Goal: Task Accomplishment & Management: Manage account settings

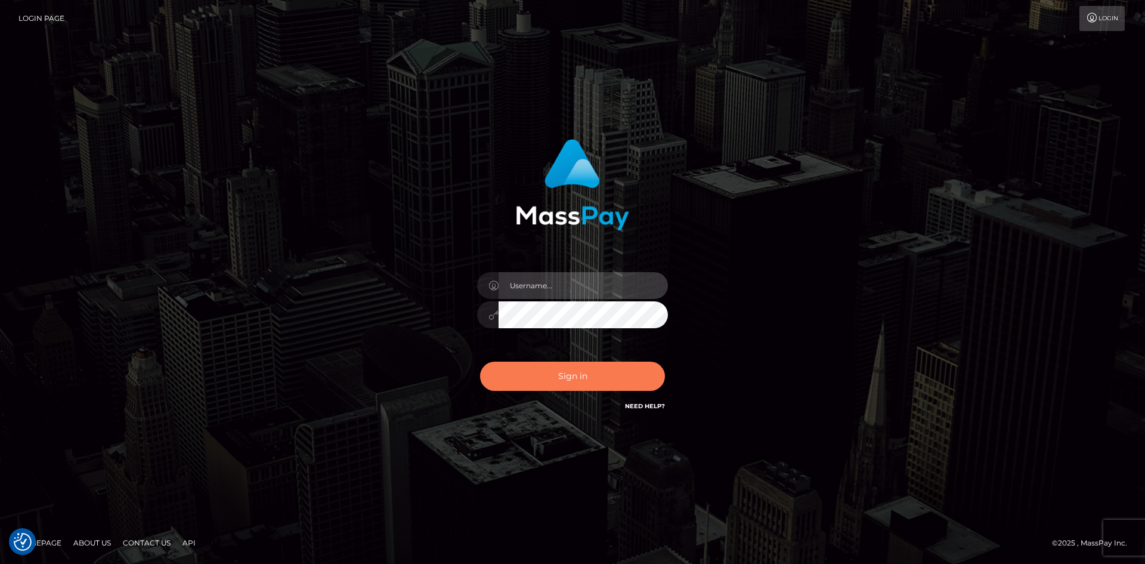
type input "alexstef"
click at [586, 371] on button "Sign in" at bounding box center [572, 375] width 185 height 29
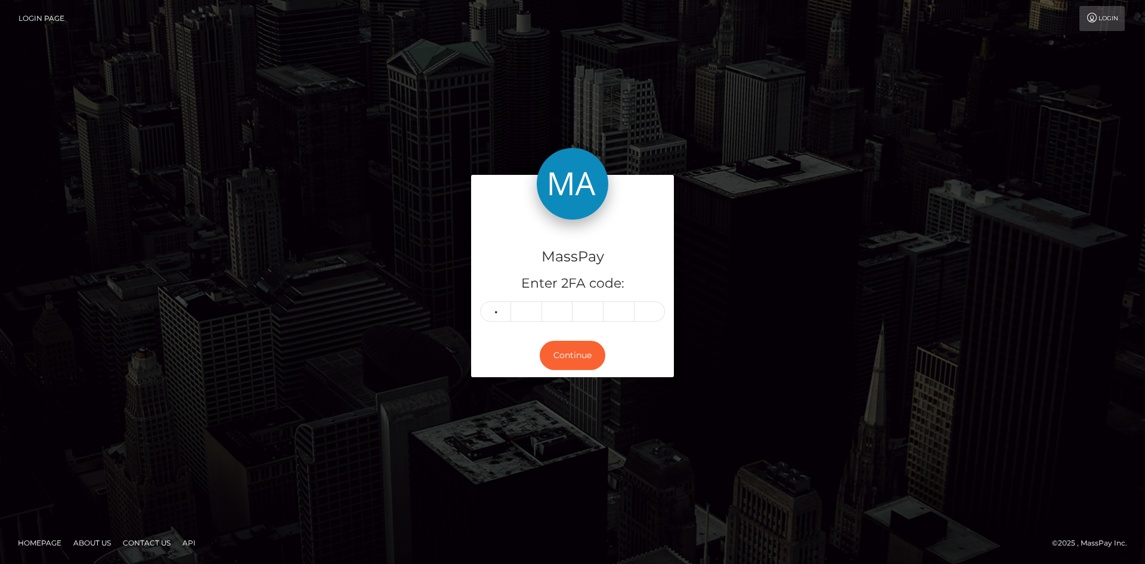
type input "3"
type input "8"
type input "4"
type input "0"
type input "7"
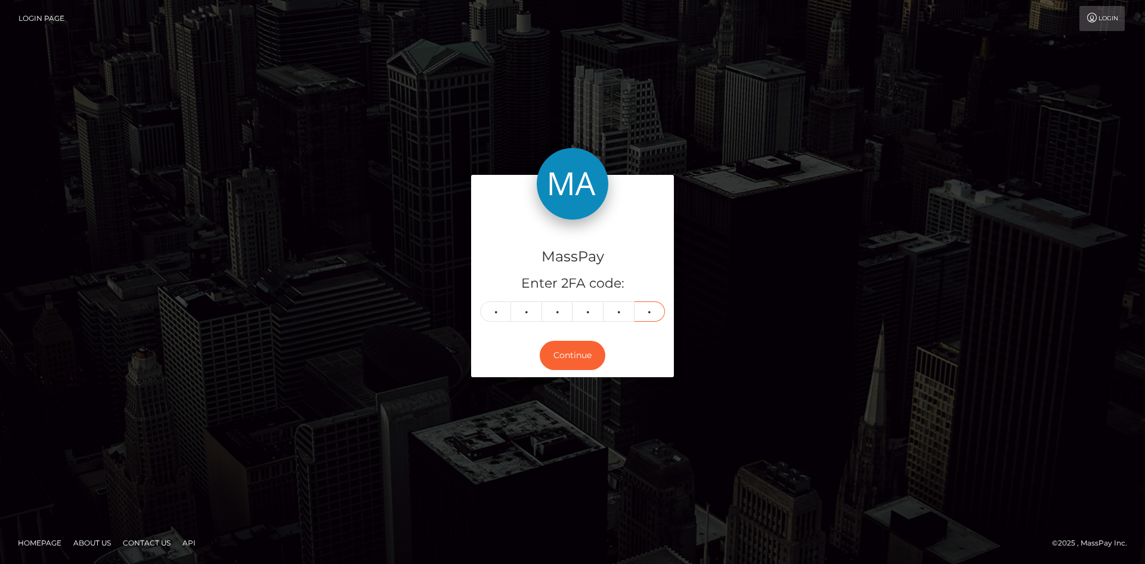
type input "0"
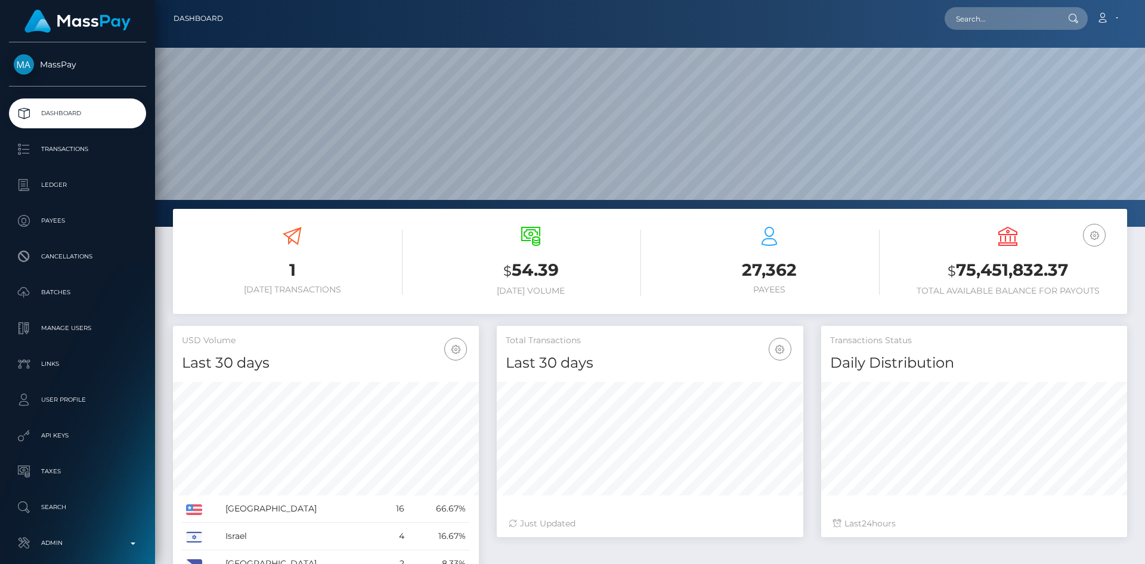
scroll to position [212, 307]
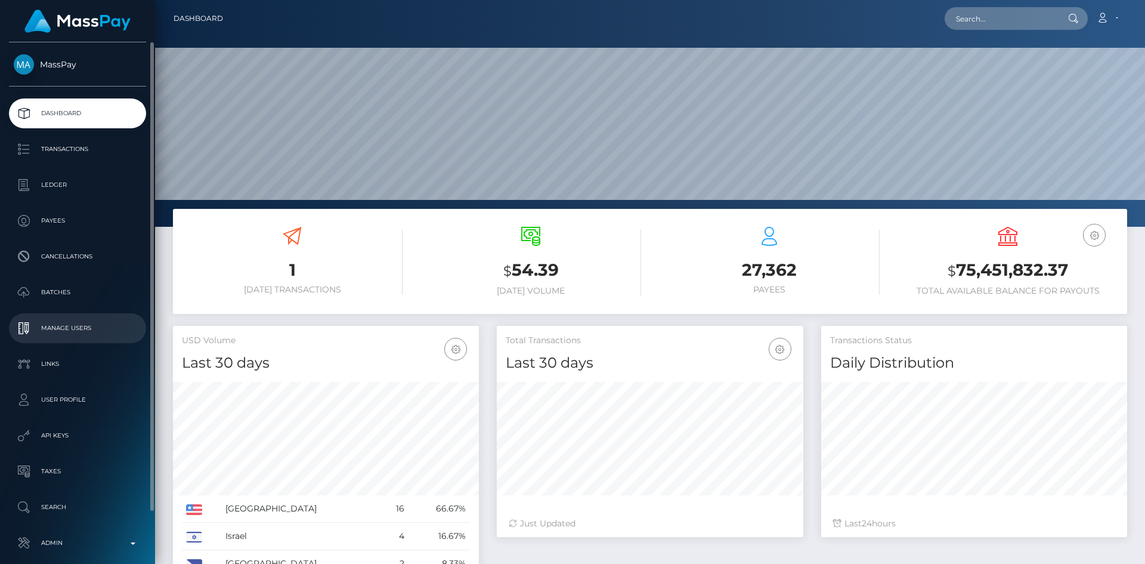
click at [88, 323] on p "Manage Users" at bounding box center [78, 328] width 128 height 18
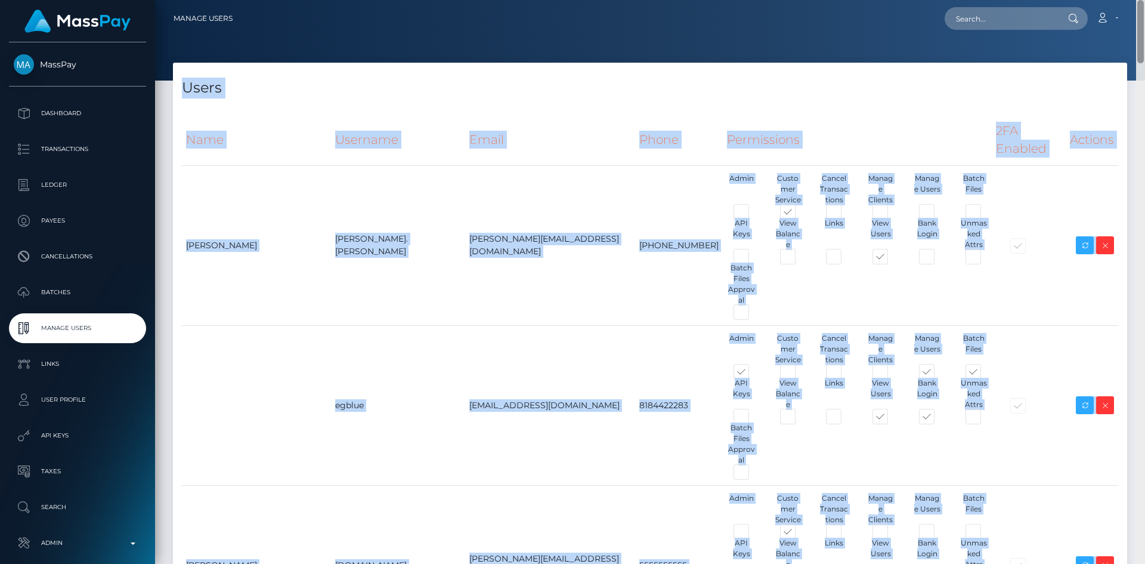
drag, startPoint x: 1142, startPoint y: 36, endPoint x: 1142, endPoint y: 47, distance: 11.3
click at [1142, 47] on div "Manage Users Loading... Loading..." at bounding box center [650, 282] width 990 height 564
click at [1116, 70] on div "Users" at bounding box center [650, 81] width 954 height 36
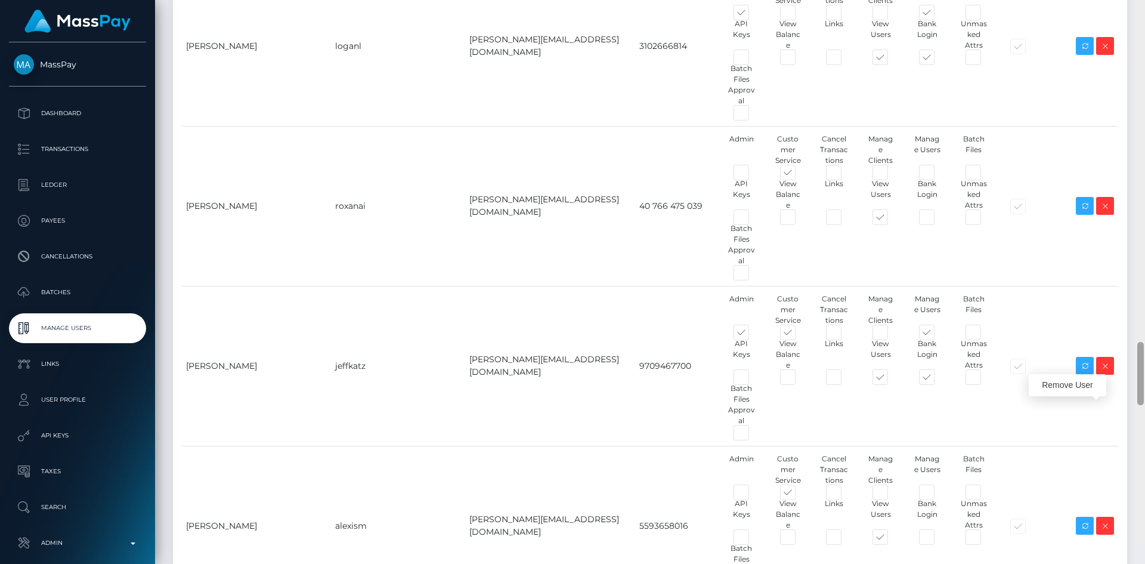
scroll to position [3252, 0]
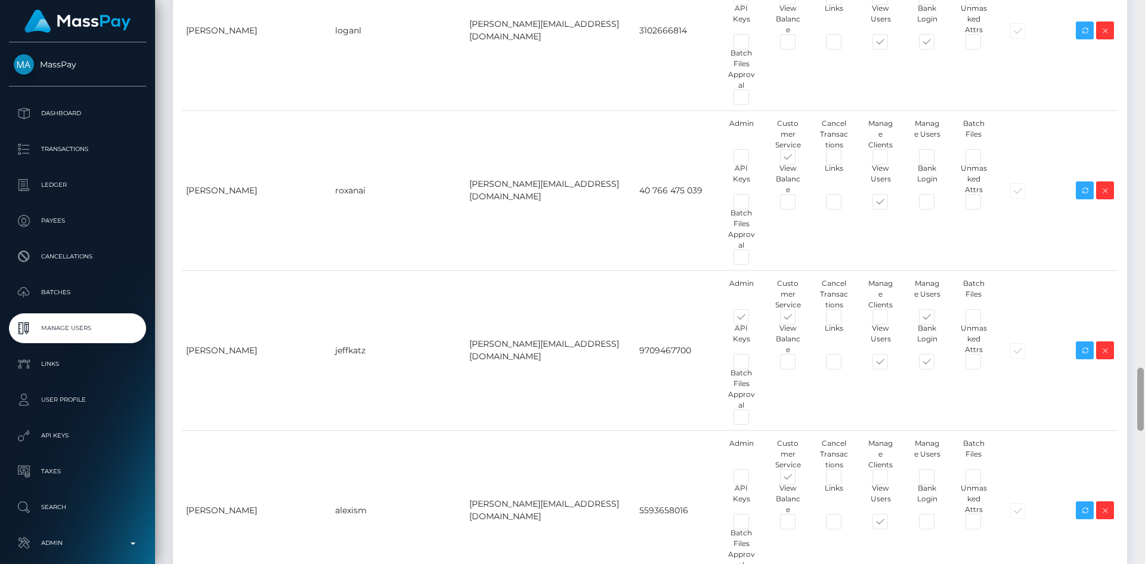
drag, startPoint x: 1142, startPoint y: 40, endPoint x: 1108, endPoint y: 408, distance: 369.6
click at [1108, 408] on div "Manage Users Loading... Loading..." at bounding box center [650, 282] width 990 height 564
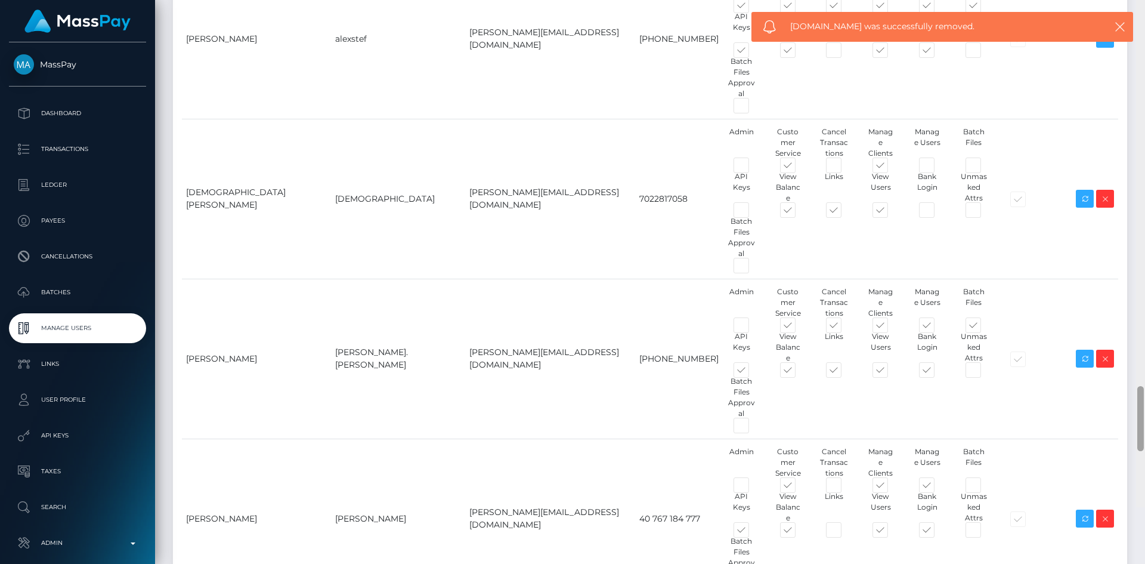
scroll to position [4306, 0]
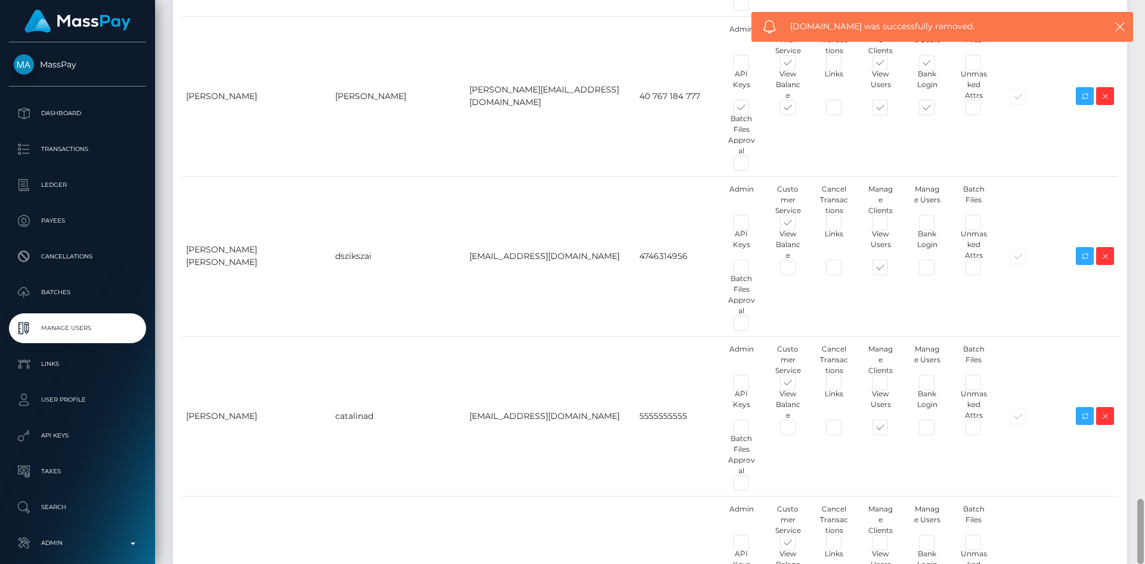
drag, startPoint x: 1141, startPoint y: 49, endPoint x: 1145, endPoint y: 558, distance: 509.4
click at [1145, 558] on div at bounding box center [1140, 282] width 9 height 564
type input "by.es2"
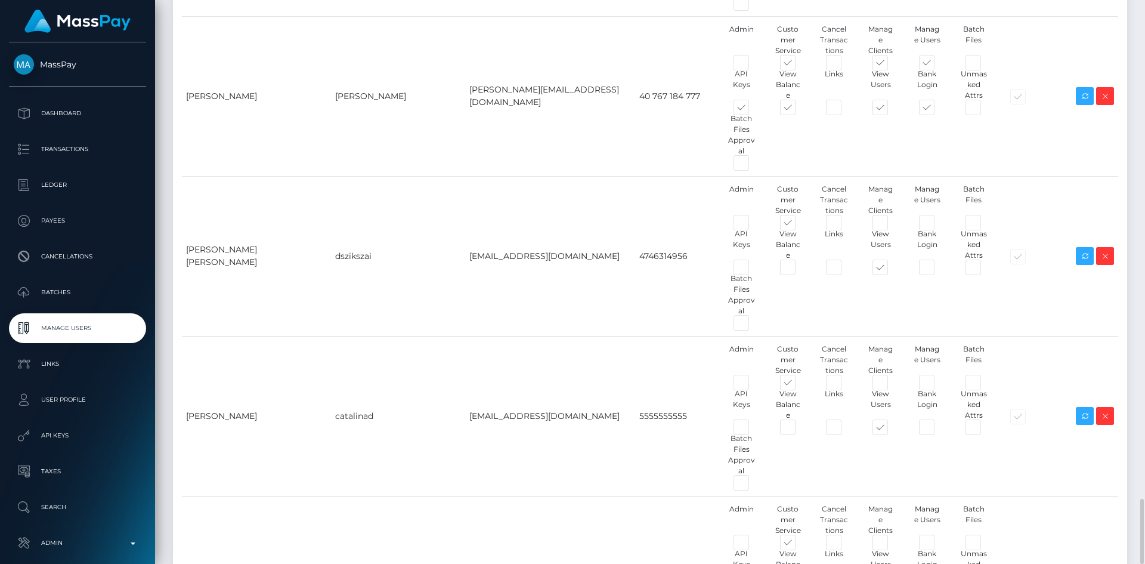
type input "[EMAIL_ADDRESS][DOMAIN_NAME]"
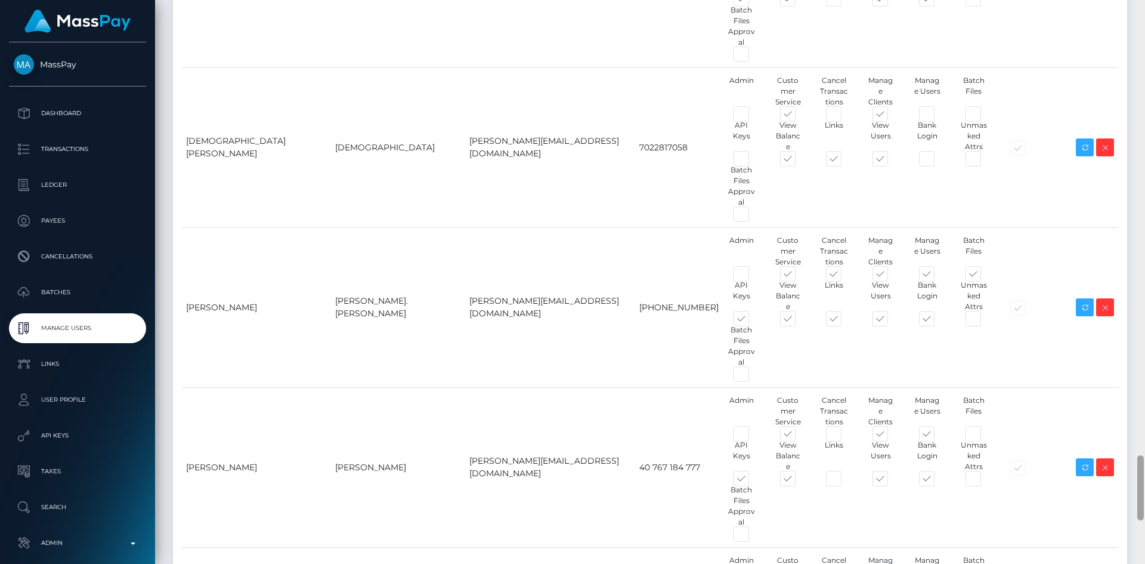
scroll to position [3909, 0]
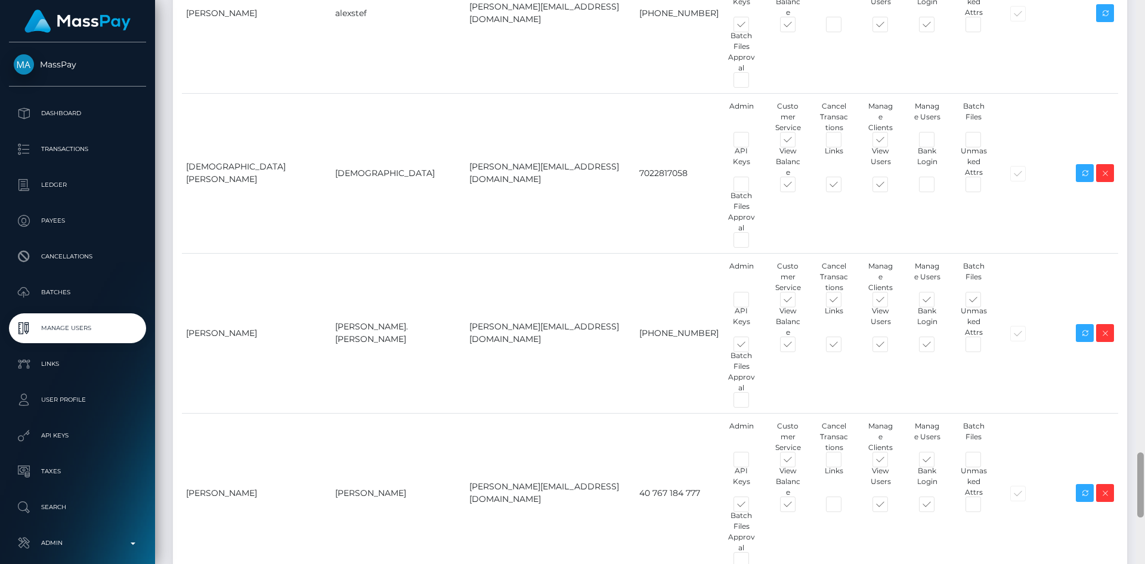
drag, startPoint x: 1141, startPoint y: 518, endPoint x: 1145, endPoint y: 472, distance: 46.1
click at [1145, 472] on div at bounding box center [1140, 282] width 9 height 564
copy td "5555555555"
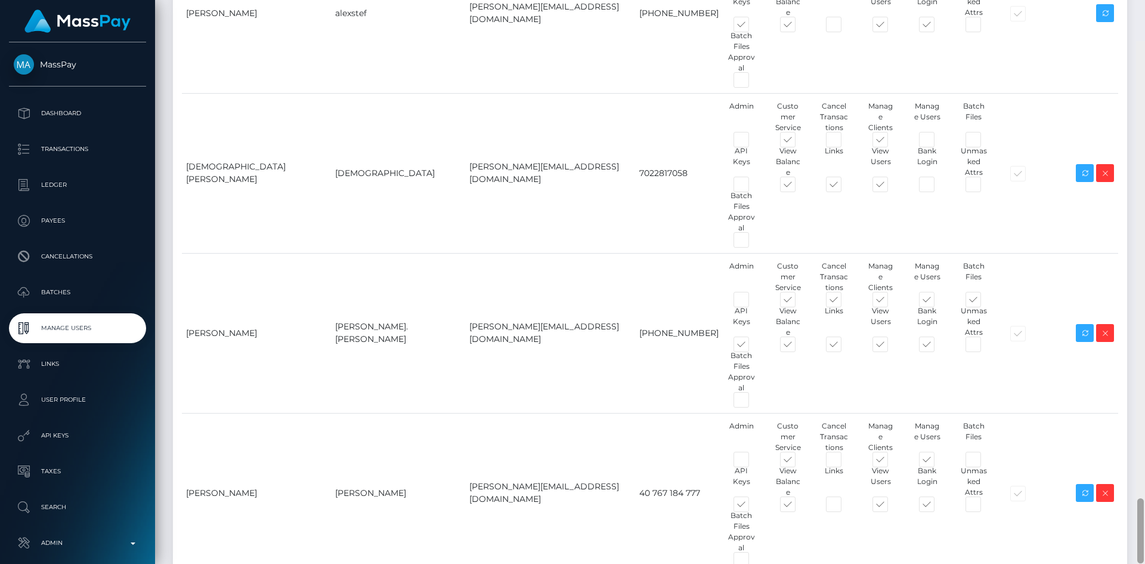
scroll to position [4306, 0]
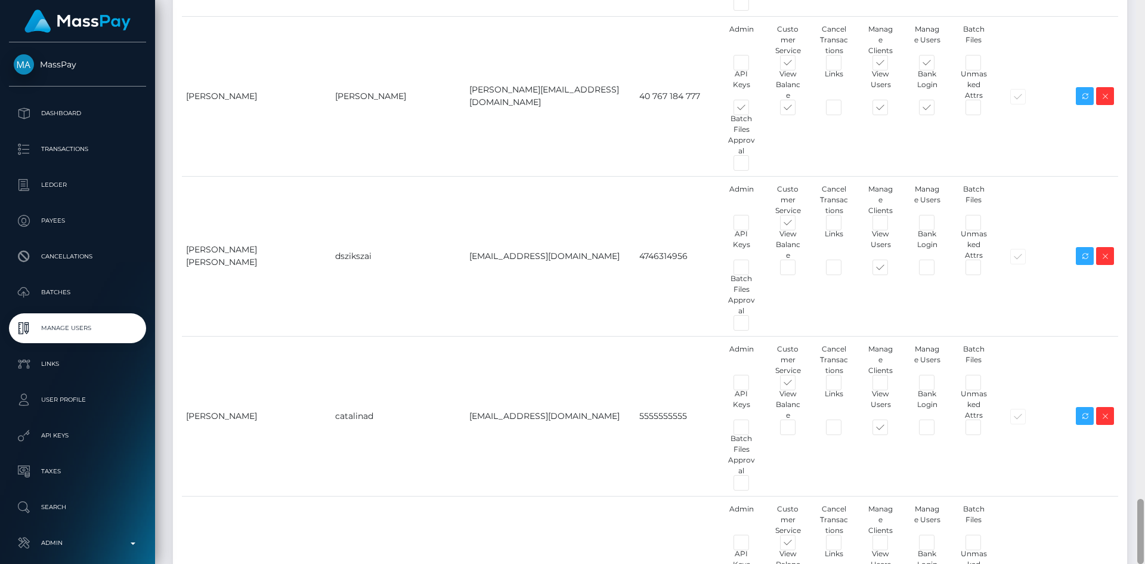
drag, startPoint x: 1141, startPoint y: 465, endPoint x: 994, endPoint y: 546, distance: 168.5
click at [1139, 561] on div at bounding box center [1141, 531] width 7 height 65
paste input "5555555555"
type input "5555555555"
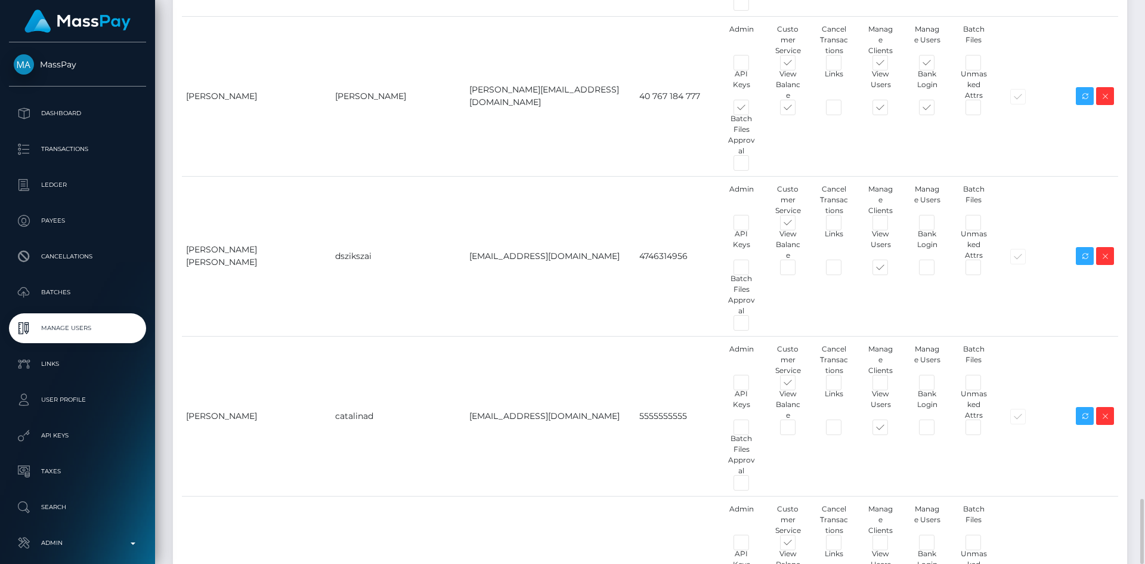
type input "Beakal"
type input "Yoseph"
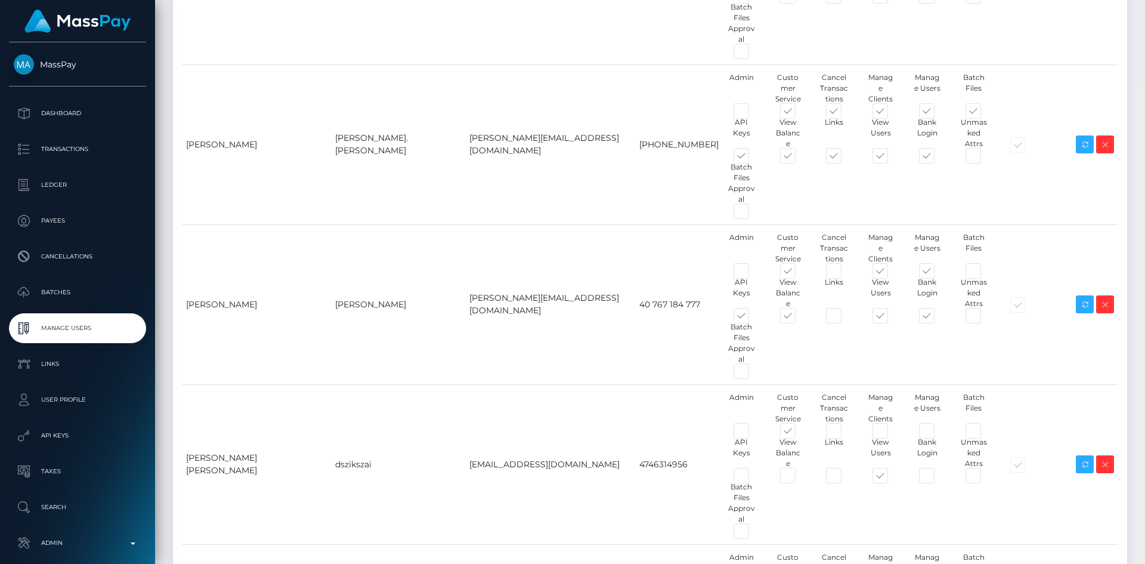
scroll to position [4423, 0]
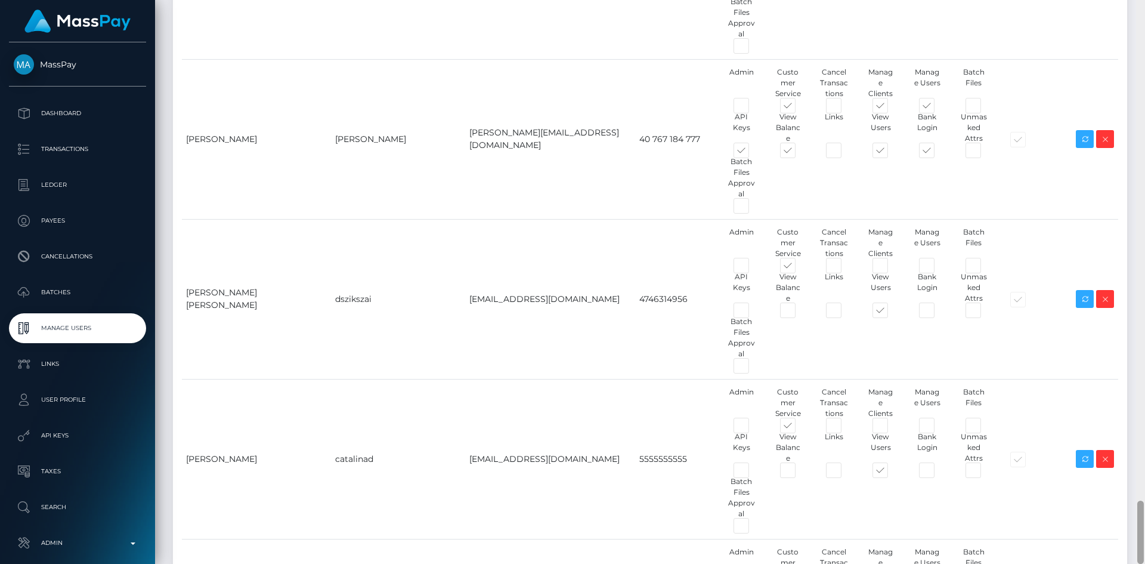
drag, startPoint x: 1139, startPoint y: 40, endPoint x: 1141, endPoint y: 534, distance: 494.5
click at [1141, 534] on div at bounding box center [1141, 531] width 7 height 63
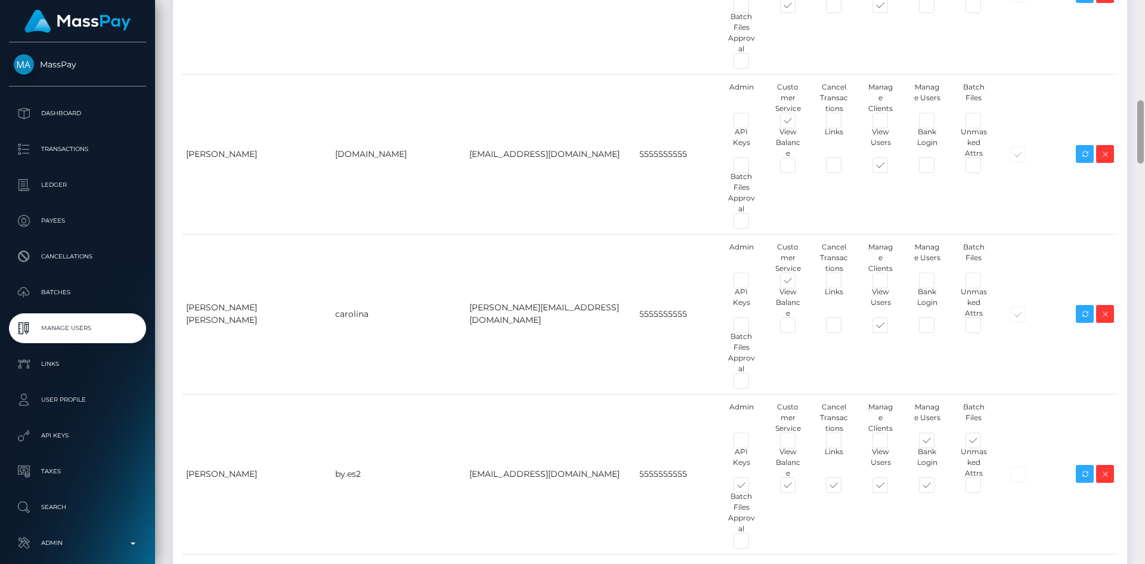
scroll to position [806, 0]
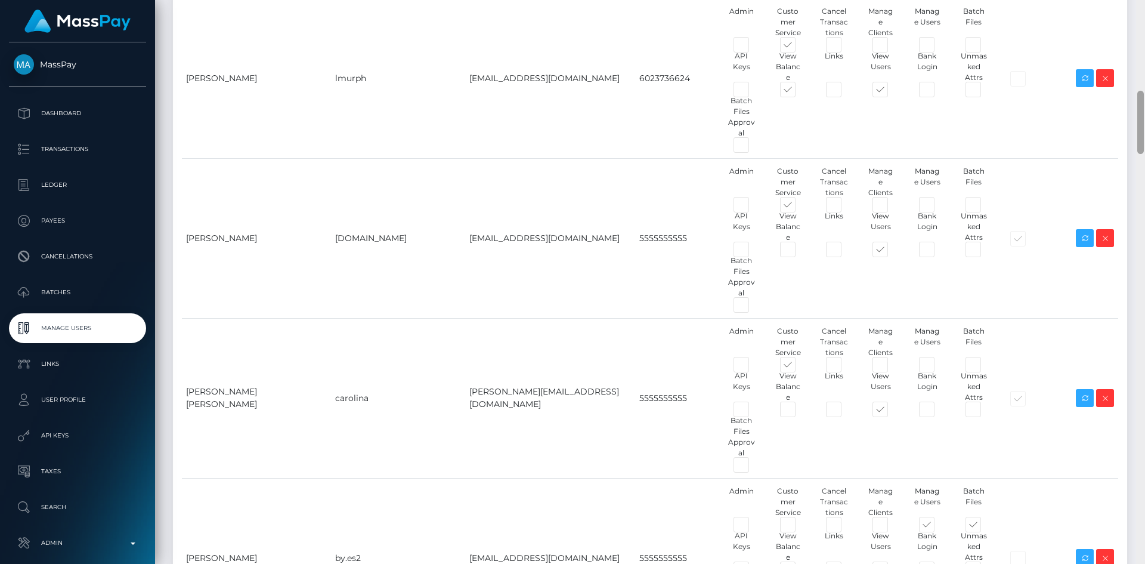
drag, startPoint x: 1142, startPoint y: 515, endPoint x: 1133, endPoint y: 106, distance: 409.3
click at [1133, 106] on div "Manage Users Loading... Loading..." at bounding box center [650, 282] width 990 height 564
click at [752, 563] on span at bounding box center [752, 571] width 0 height 0
click at [752, 563] on input "checkbox" at bounding box center [756, 575] width 8 height 8
checkbox input "false"
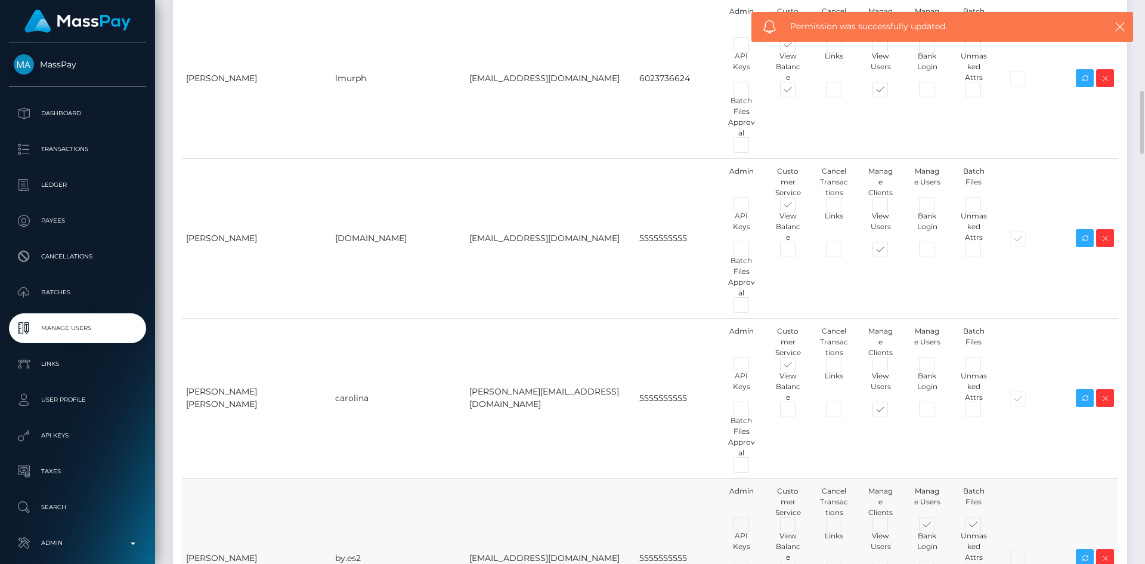
click at [799, 563] on span at bounding box center [799, 571] width 0 height 0
click at [799, 563] on input "checkbox" at bounding box center [803, 575] width 8 height 8
checkbox input "false"
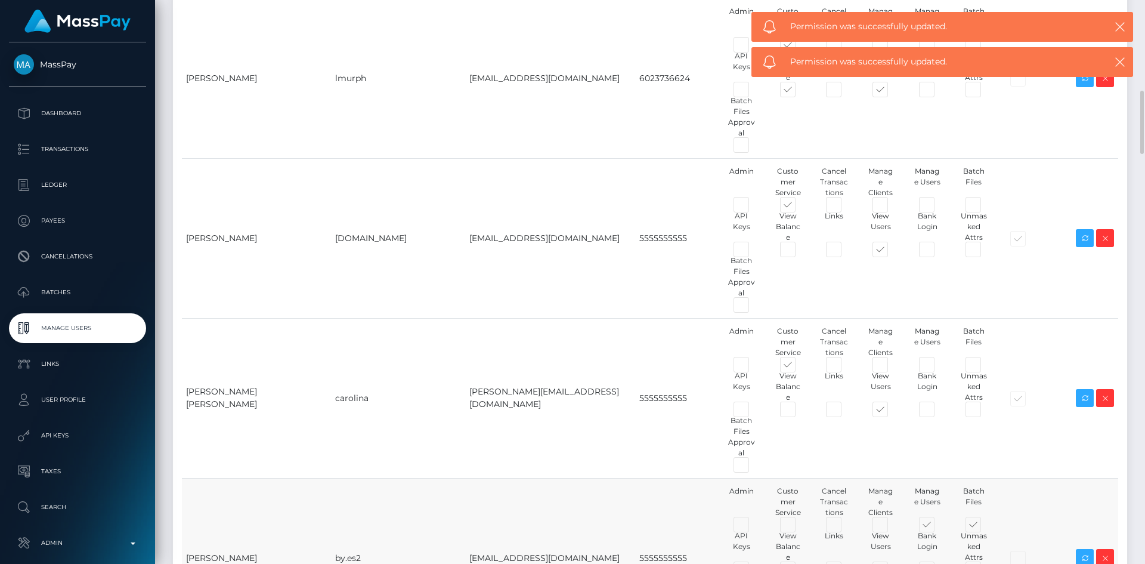
click at [845, 563] on span at bounding box center [845, 571] width 0 height 0
click at [845, 563] on input "checkbox" at bounding box center [849, 575] width 8 height 8
checkbox input "false"
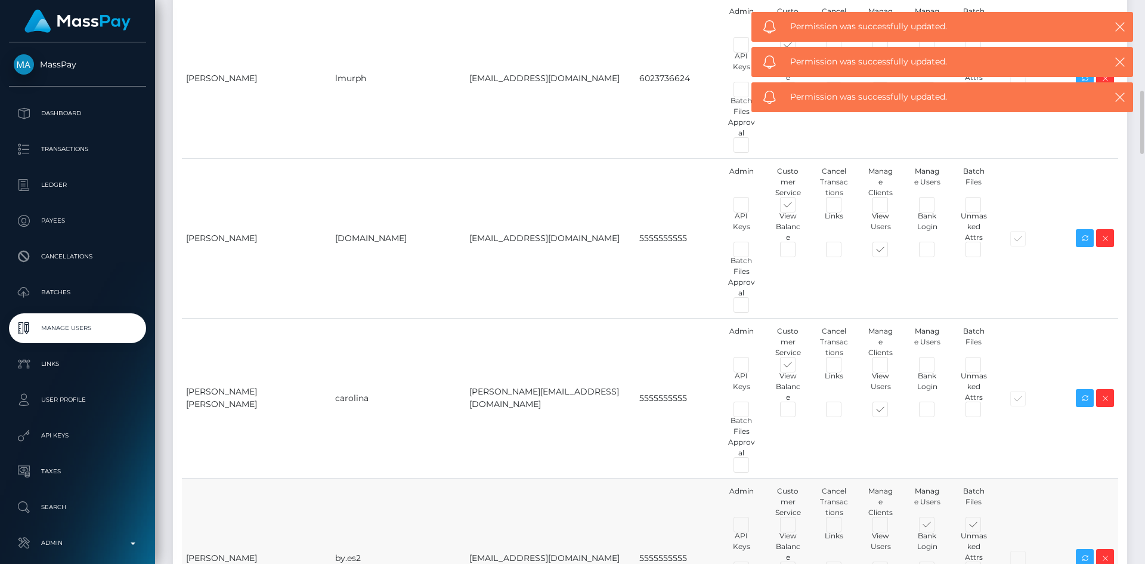
click at [938, 563] on span at bounding box center [938, 571] width 0 height 0
click at [938, 563] on input "checkbox" at bounding box center [942, 575] width 8 height 8
checkbox input "false"
click at [938, 527] on span at bounding box center [938, 527] width 0 height 0
click at [938, 527] on input "checkbox" at bounding box center [942, 531] width 8 height 8
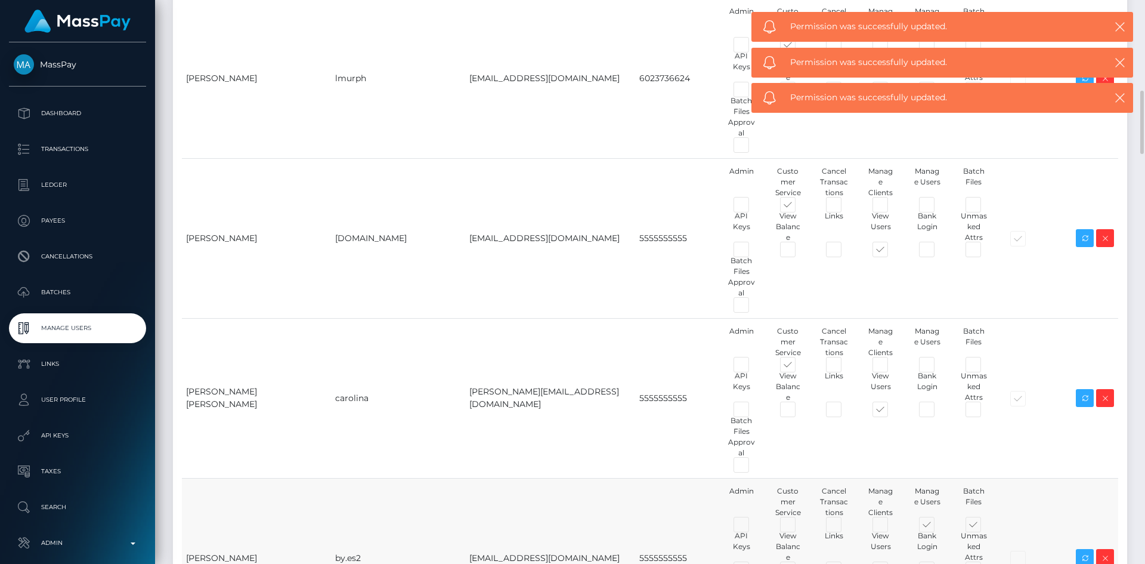
checkbox input "false"
click at [984, 527] on span at bounding box center [984, 527] width 0 height 0
click at [984, 527] on input "checkbox" at bounding box center [988, 531] width 8 height 8
checkbox input "false"
click at [799, 527] on span at bounding box center [799, 527] width 0 height 0
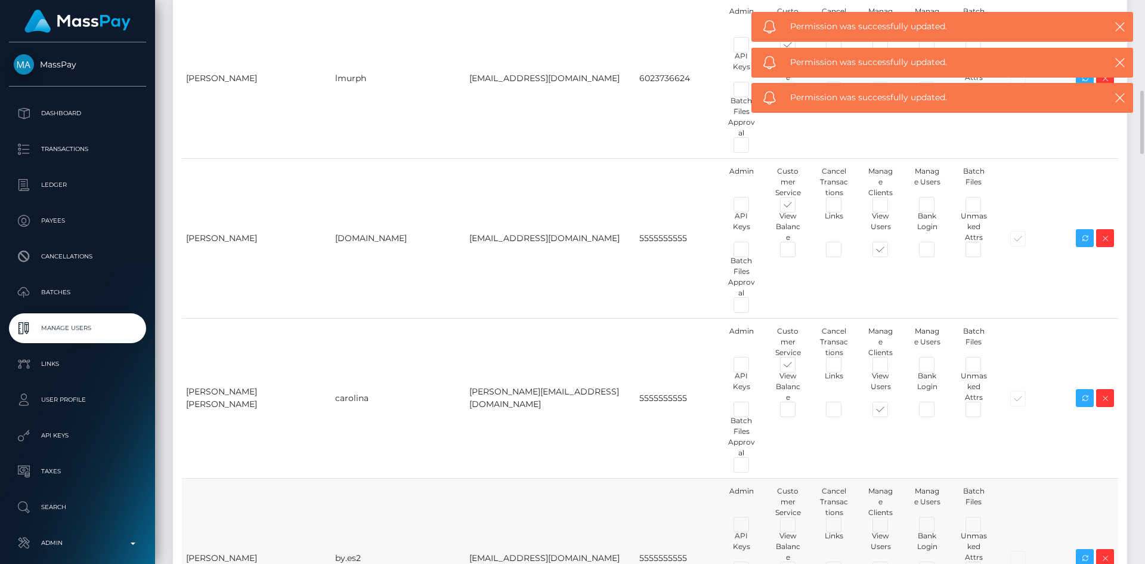
click at [799, 527] on input "checkbox" at bounding box center [803, 531] width 8 height 8
checkbox input "true"
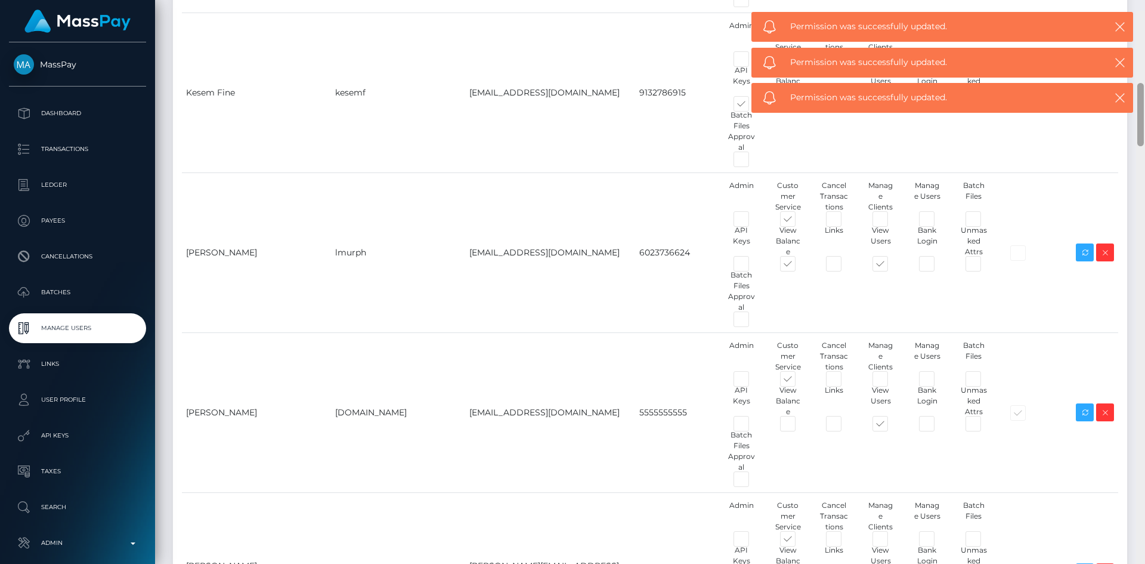
scroll to position [617, 0]
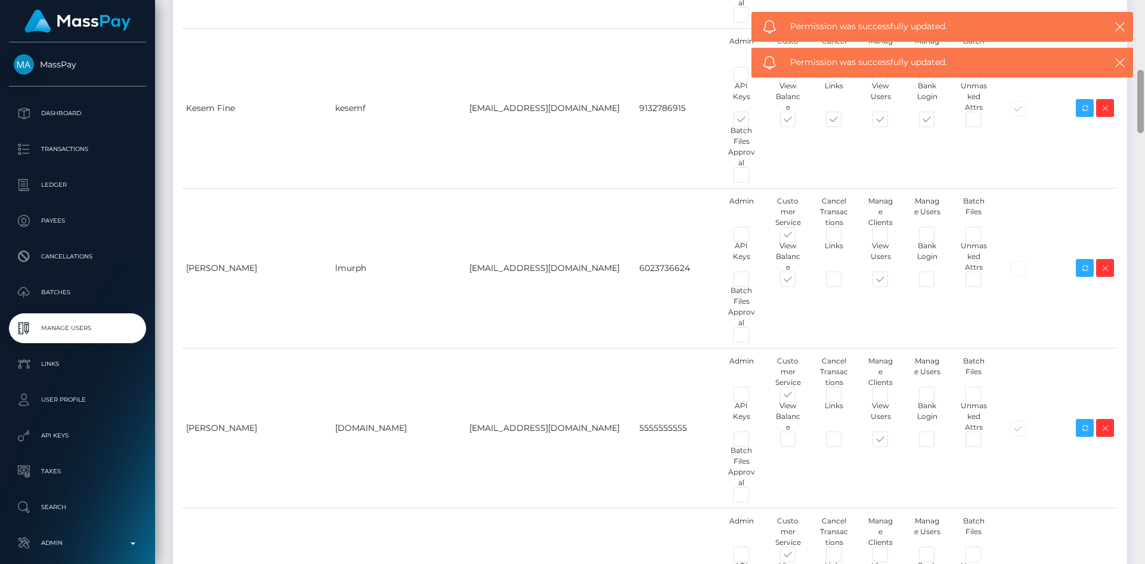
drag, startPoint x: 1140, startPoint y: 144, endPoint x: 1142, endPoint y: 123, distance: 21.5
click at [1142, 123] on div at bounding box center [1141, 101] width 7 height 63
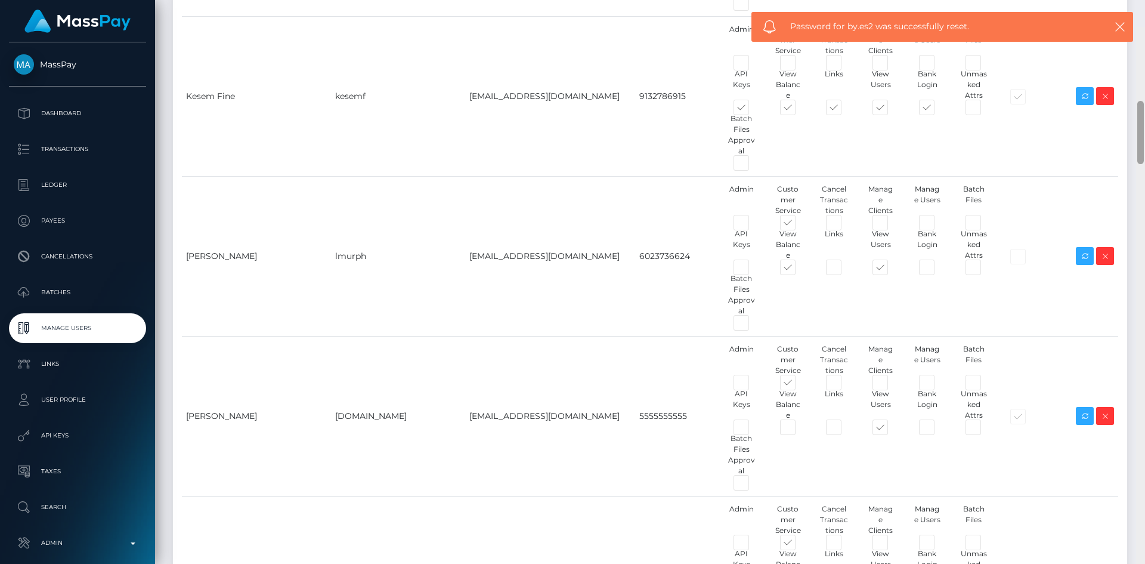
scroll to position [671, 0]
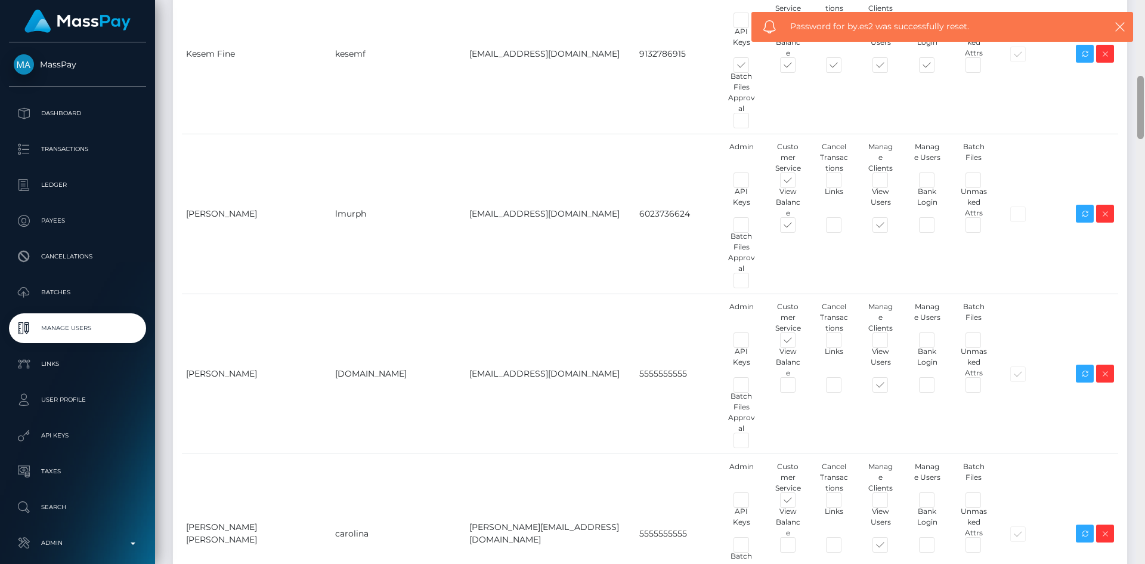
drag, startPoint x: 1142, startPoint y: 70, endPoint x: 1145, endPoint y: 120, distance: 49.6
click at [1145, 120] on div at bounding box center [1140, 282] width 9 height 564
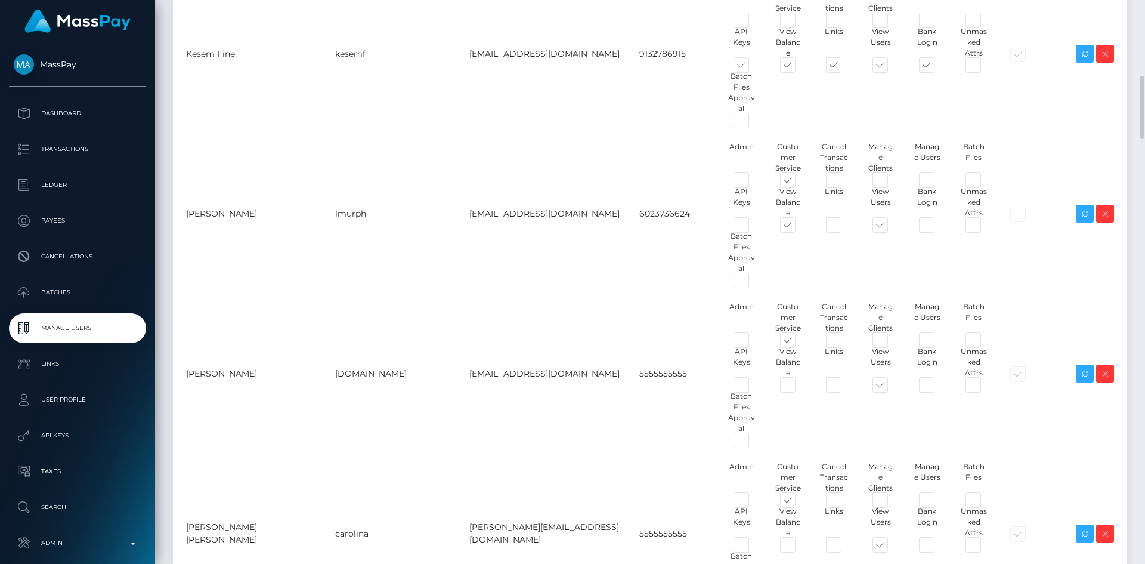
drag, startPoint x: 378, startPoint y: 368, endPoint x: 336, endPoint y: 373, distance: 42.7
copy td "by.es2"
drag, startPoint x: 186, startPoint y: 370, endPoint x: 501, endPoint y: 379, distance: 315.1
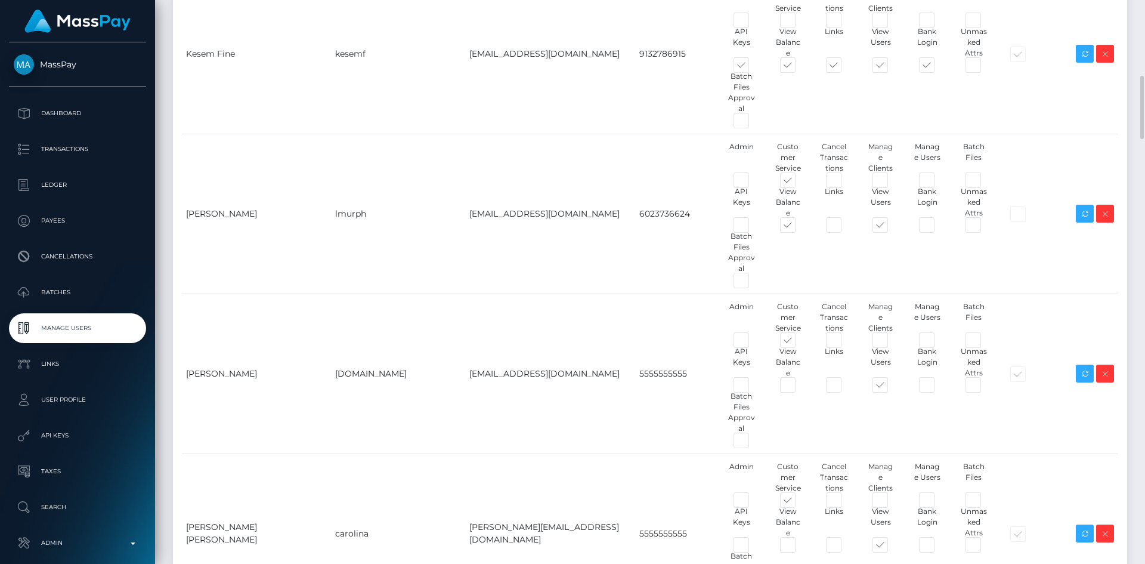
copy tr "Beakal Yoseph by.es2 beakal@masspay.io"
drag, startPoint x: 685, startPoint y: 323, endPoint x: 721, endPoint y: 333, distance: 37.6
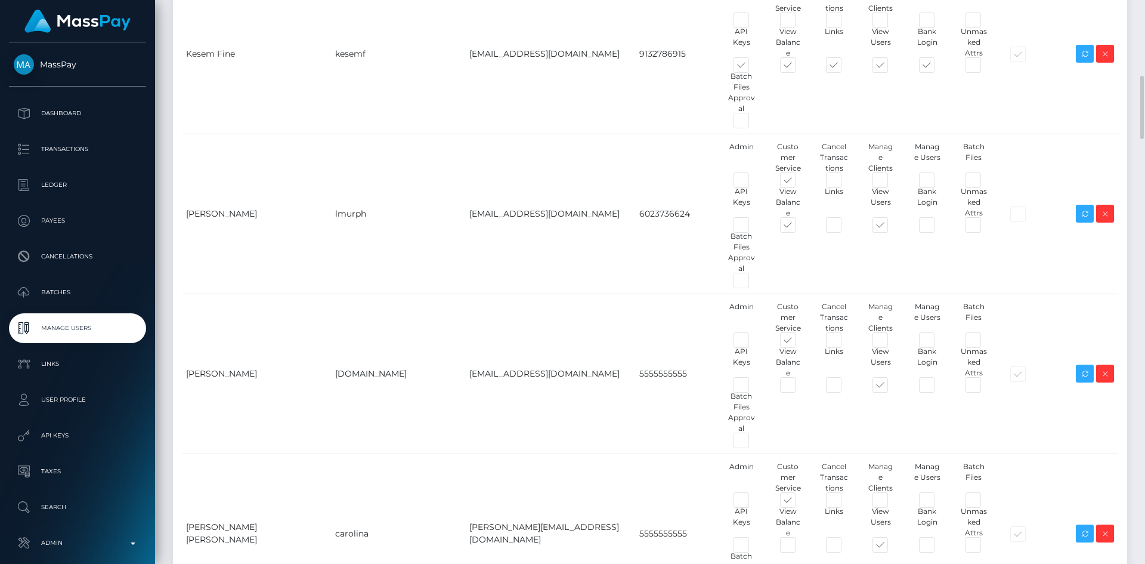
copy div "View Users"
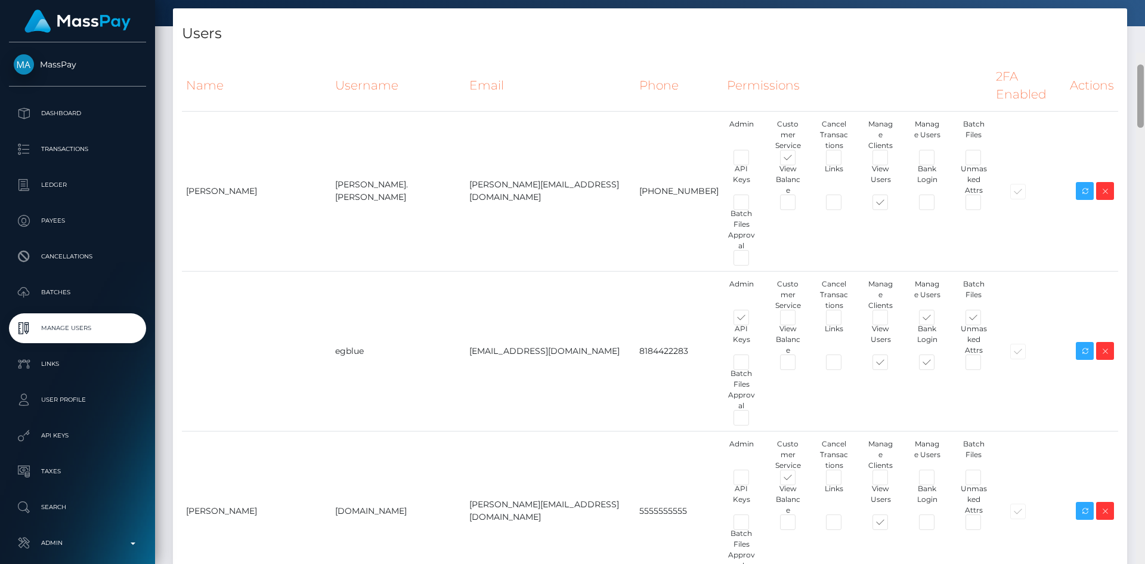
scroll to position [0, 0]
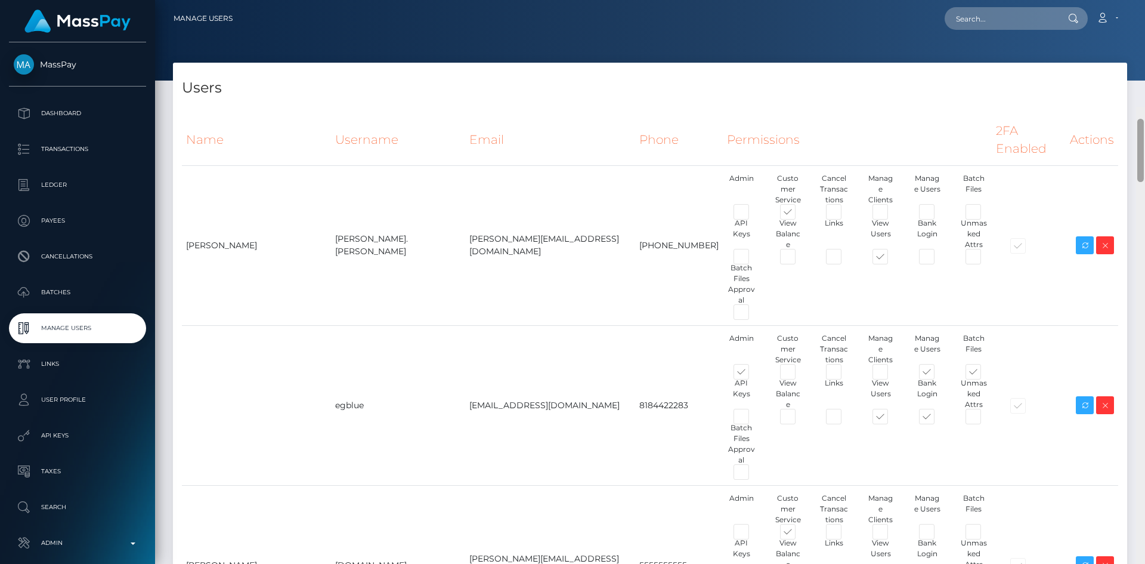
drag, startPoint x: 1142, startPoint y: 119, endPoint x: 1127, endPoint y: 5, distance: 114.9
click at [1133, 7] on div "Manage Users Loading... Loading..." at bounding box center [650, 282] width 990 height 564
click at [1110, 25] on link "Account" at bounding box center [1107, 18] width 35 height 25
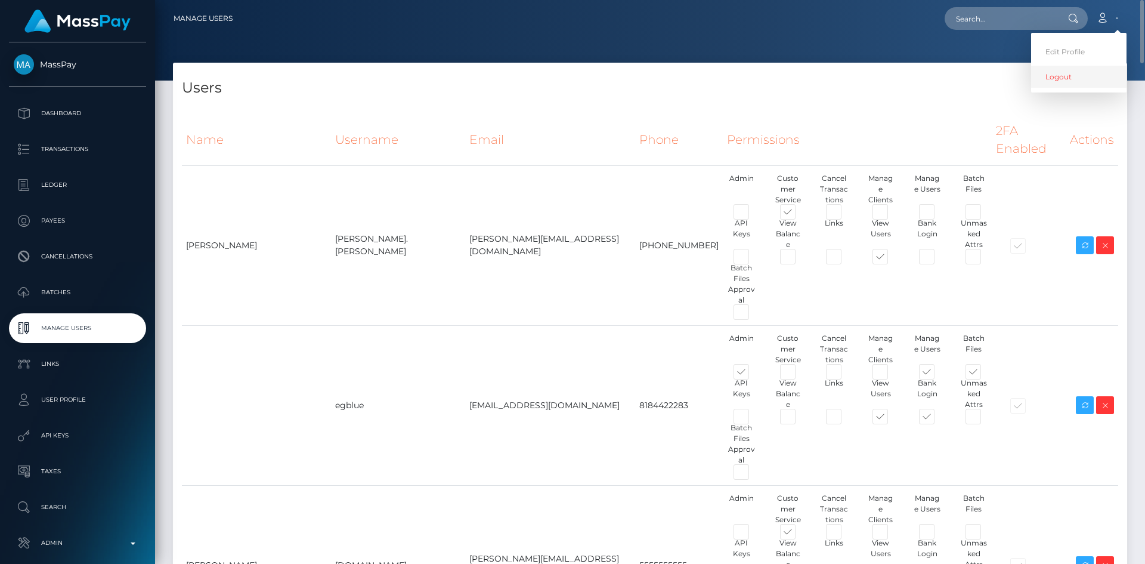
click at [1070, 75] on link "Logout" at bounding box center [1078, 77] width 95 height 22
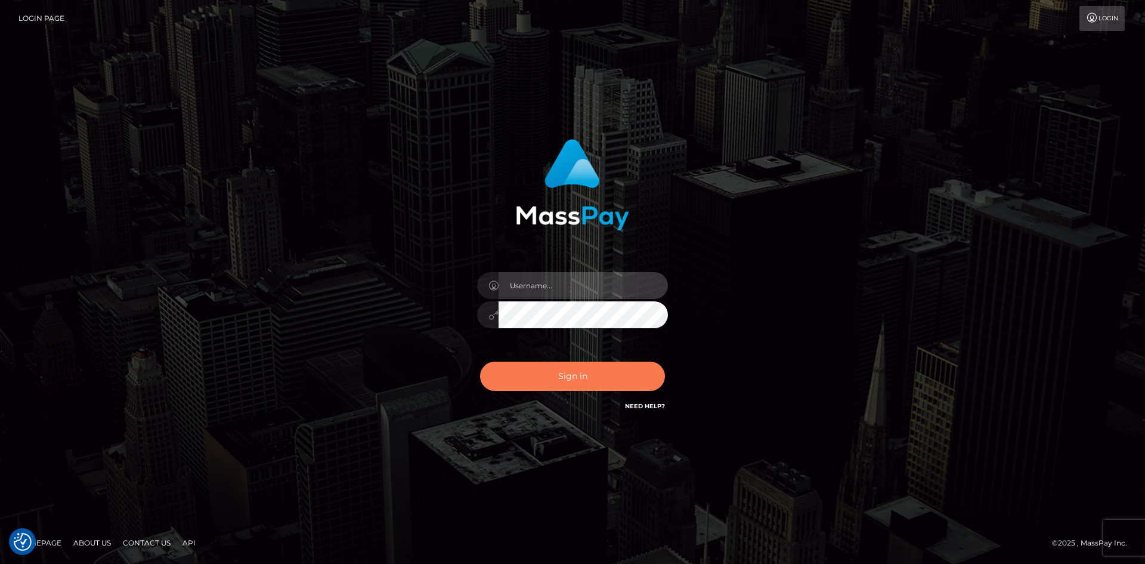
type input "alexstef"
click at [589, 375] on button "Sign in" at bounding box center [572, 375] width 185 height 29
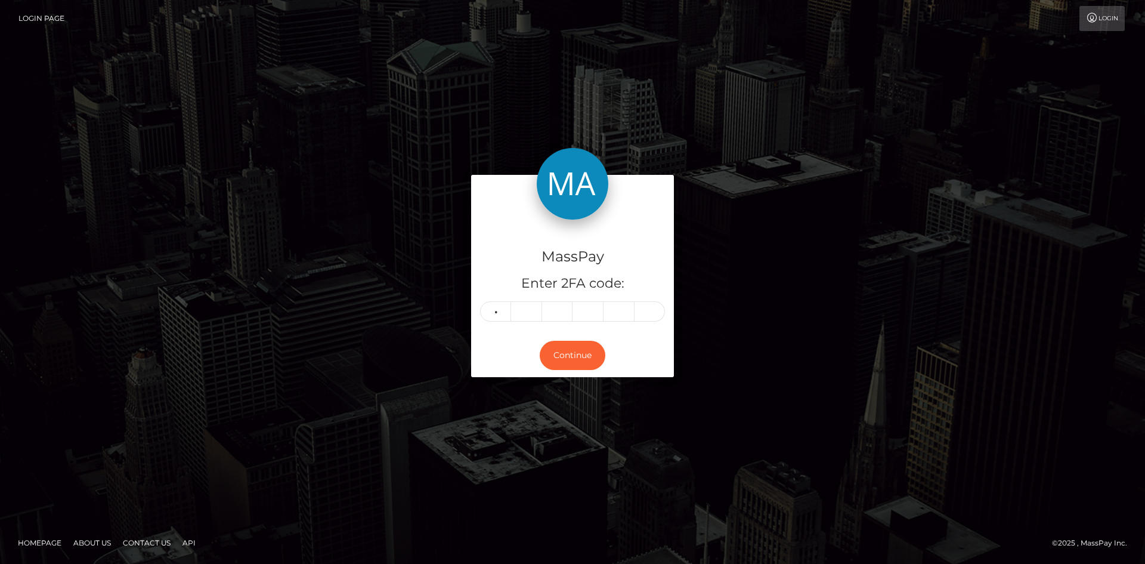
type input "6"
type input "0"
type input "4"
type input "7"
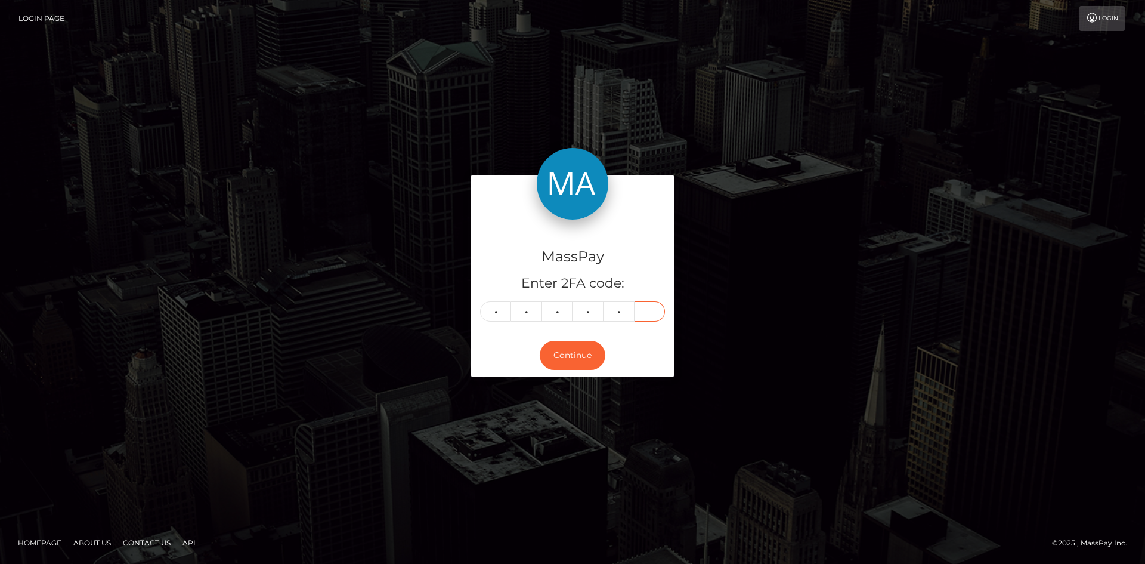
type input "5"
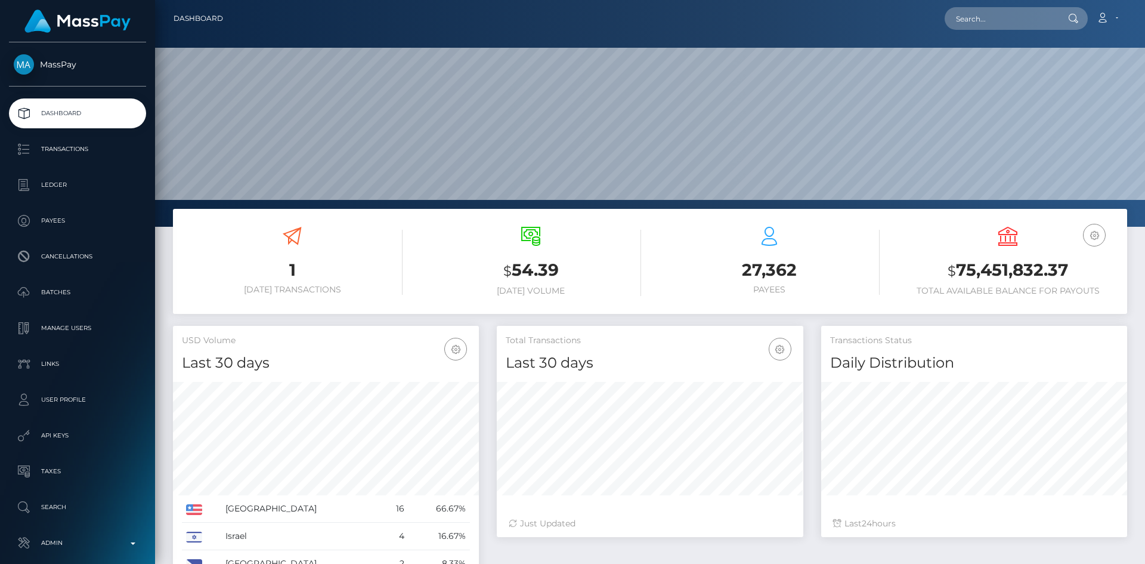
scroll to position [212, 307]
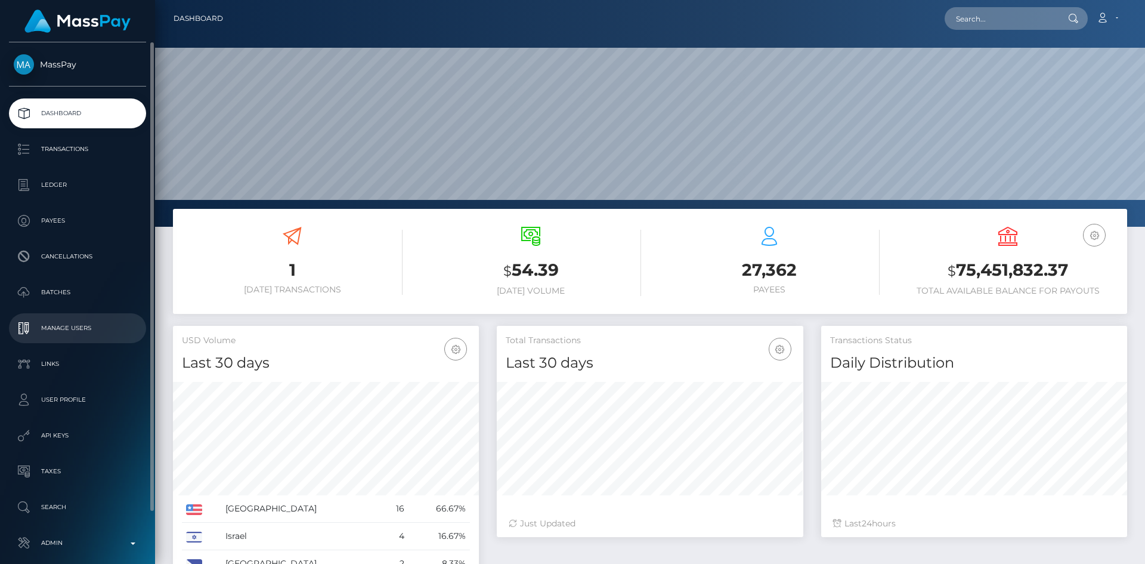
click at [84, 322] on p "Manage Users" at bounding box center [78, 328] width 128 height 18
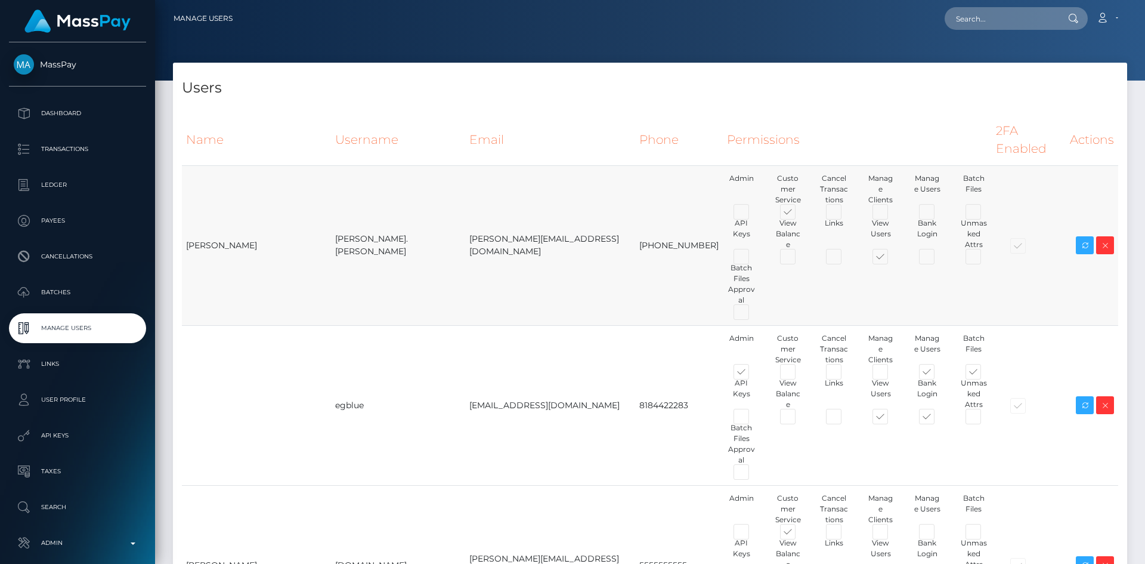
click at [487, 221] on td "[PERSON_NAME][EMAIL_ADDRESS][DOMAIN_NAME]" at bounding box center [550, 245] width 171 height 160
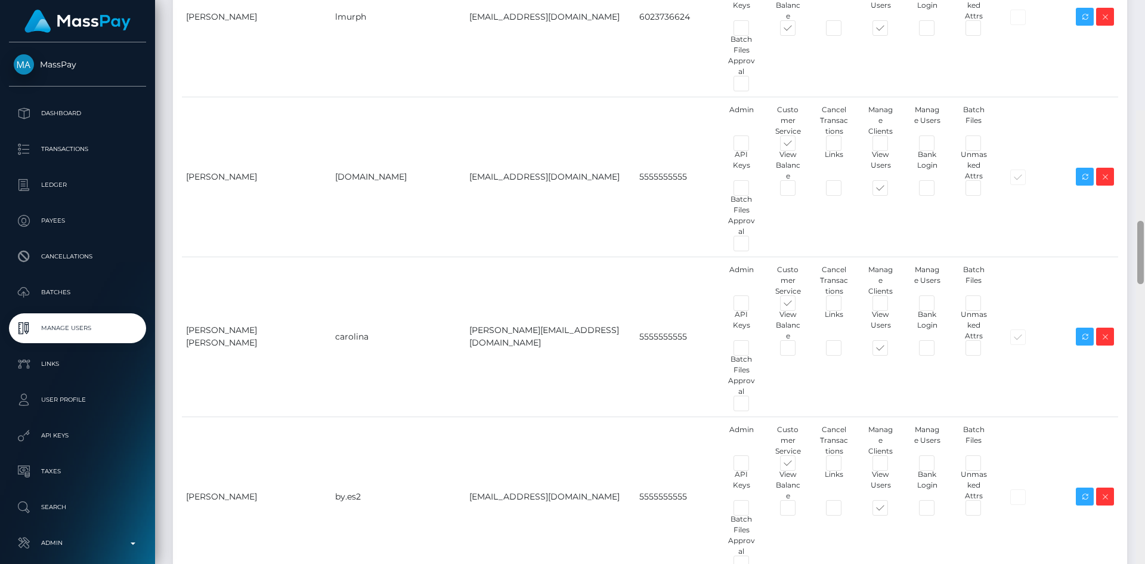
scroll to position [815, 0]
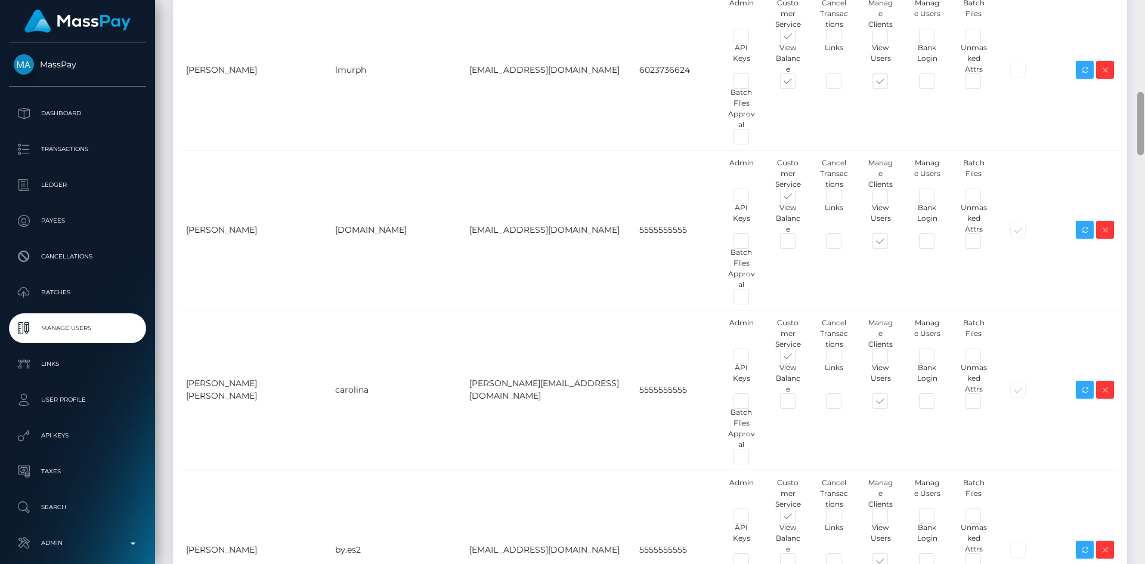
drag, startPoint x: 1141, startPoint y: 69, endPoint x: 1141, endPoint y: 140, distance: 71.0
click at [1141, 140] on div at bounding box center [1141, 123] width 7 height 63
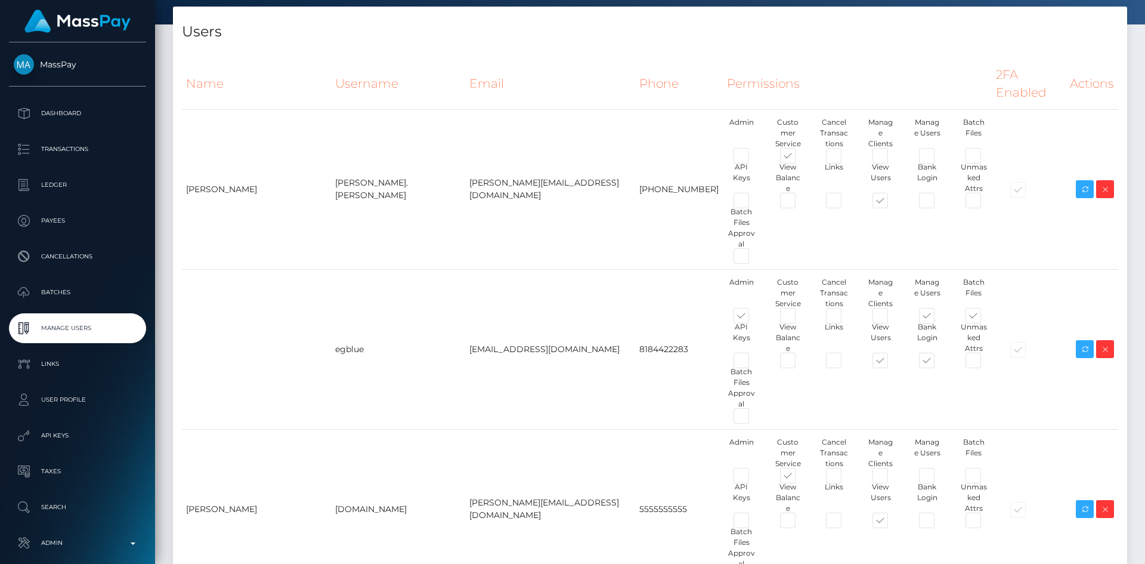
scroll to position [0, 0]
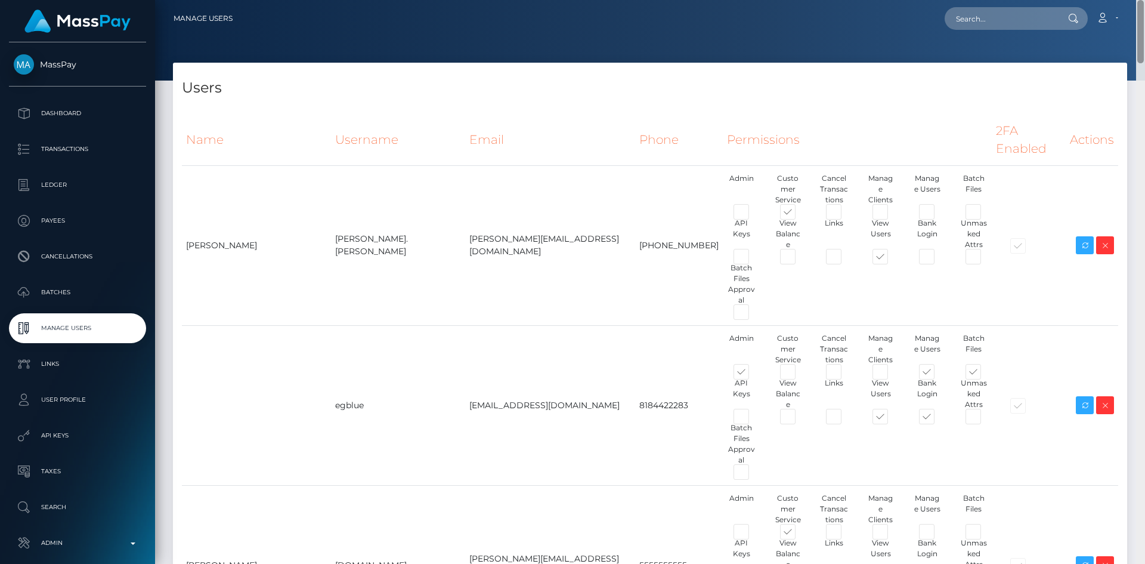
drag, startPoint x: 1144, startPoint y: 137, endPoint x: 1131, endPoint y: 13, distance: 124.1
click at [1131, 14] on div "Manage Users Loading... Loading..." at bounding box center [650, 282] width 990 height 564
click at [1047, 20] on input "text" at bounding box center [1001, 18] width 112 height 23
paste input "4be01fee-613e-11f0-b1fb-02a8c2768cb9"
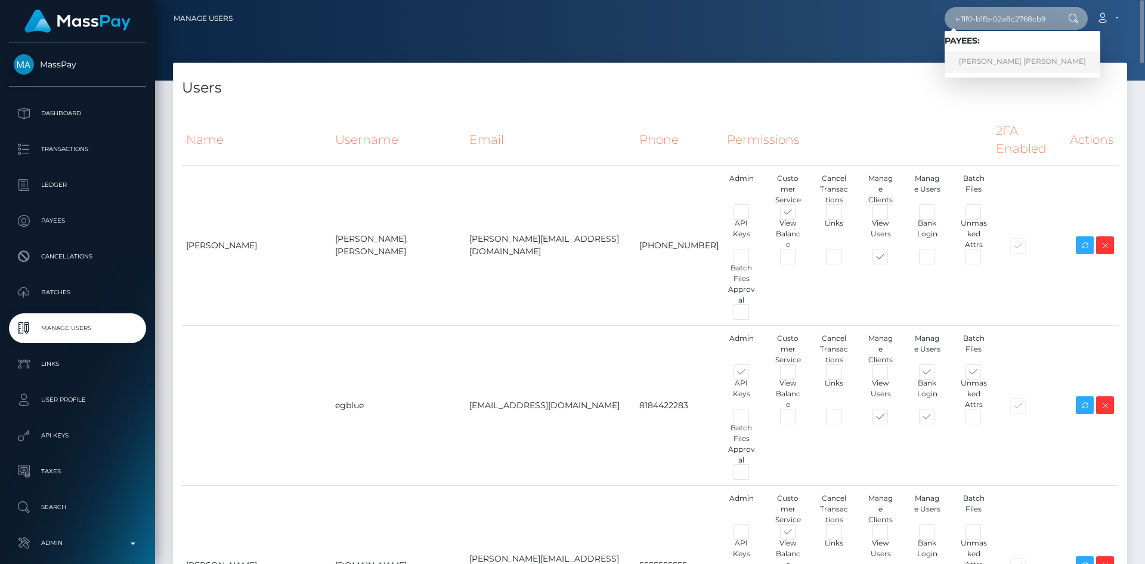
type input "4be01fee-613e-11f0-b1fb-02a8c2768cb9"
click at [999, 61] on link "Mary Grace Reyes Candelario" at bounding box center [1023, 62] width 156 height 22
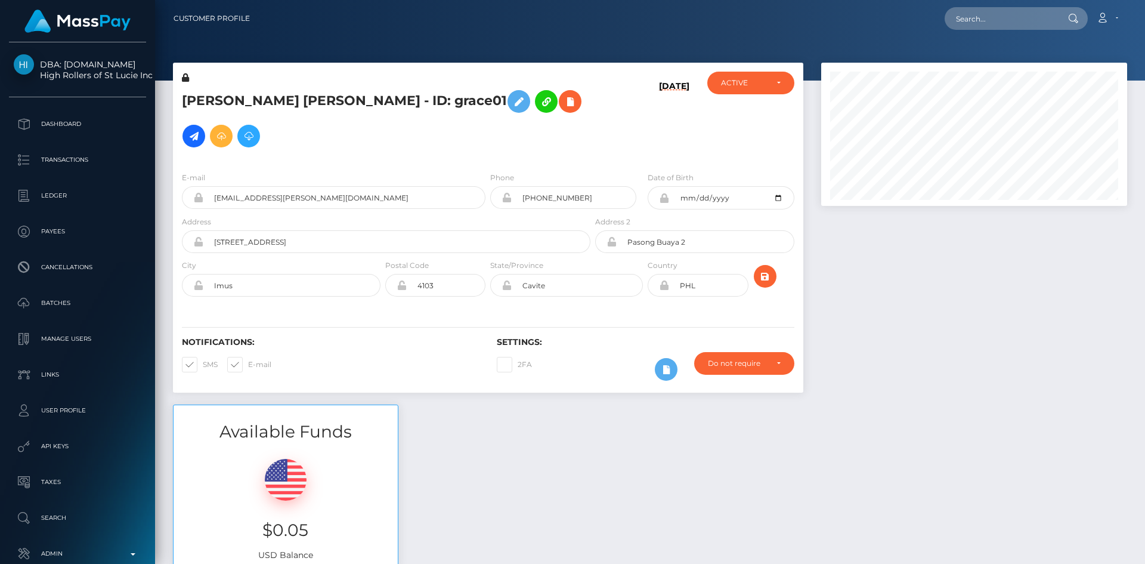
scroll to position [143, 307]
